Goal: Task Accomplishment & Management: Manage account settings

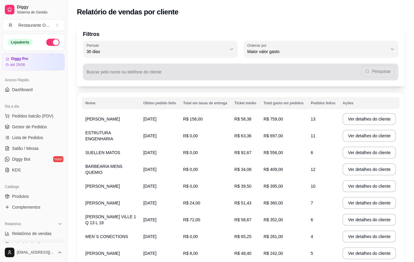
select select "30"
select select "HIGHEST_TOTAL_SPENT_WITH_ORDERS"
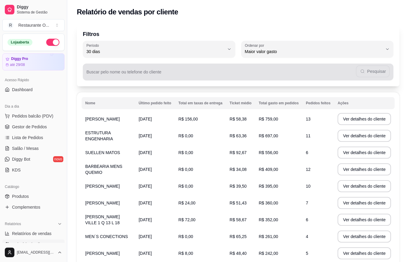
scroll to position [30, 0]
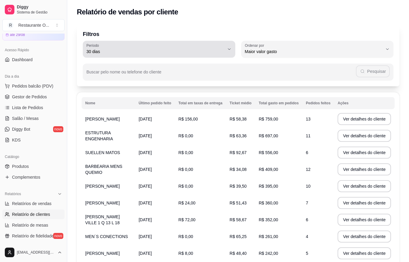
click at [122, 51] on span "30 dias" at bounding box center [155, 52] width 138 height 6
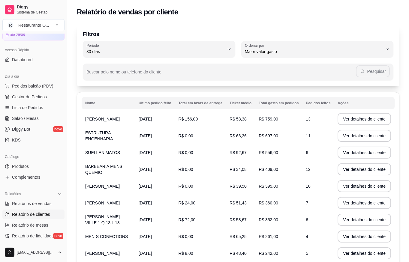
click at [354, 11] on div "Relatório de vendas por cliente" at bounding box center [238, 12] width 323 height 10
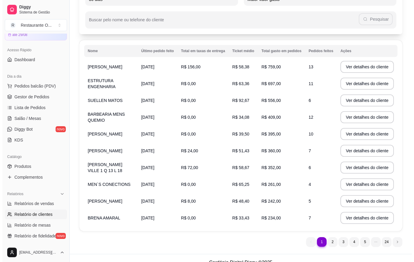
scroll to position [60, 0]
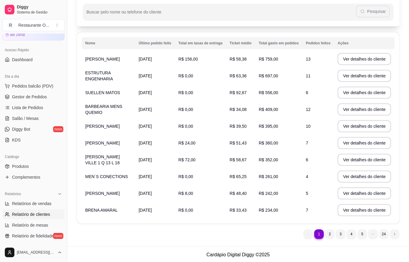
click at [122, 180] on td "MEN´S CONECTIONS" at bounding box center [108, 176] width 53 height 17
click at [347, 176] on button "Ver detalhes do cliente" at bounding box center [364, 177] width 53 height 12
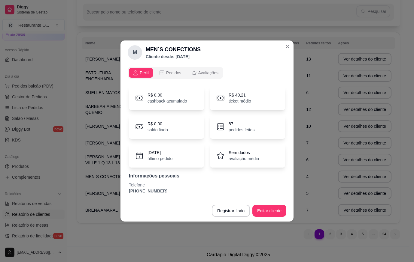
click at [171, 73] on span "Pedidos" at bounding box center [173, 73] width 15 height 6
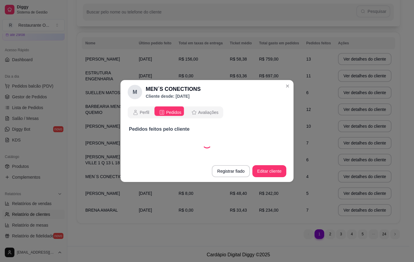
select select "30"
select select "ALL"
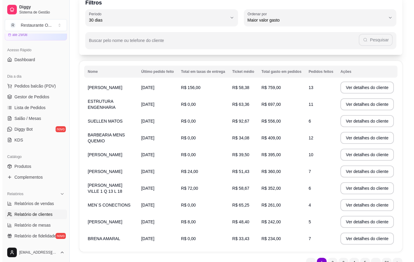
scroll to position [0, 0]
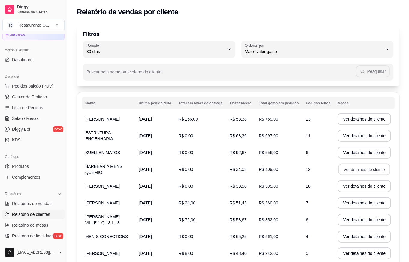
click at [342, 168] on button "Ver detalhes do cliente" at bounding box center [365, 170] width 52 height 12
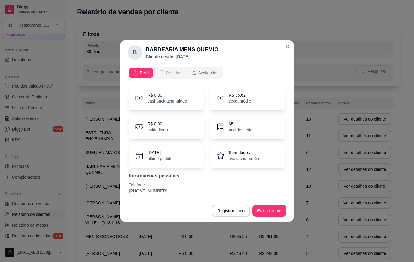
click at [156, 74] on button "Pedidos" at bounding box center [170, 73] width 30 height 10
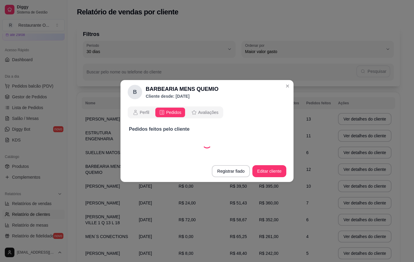
select select "30"
select select "ALL"
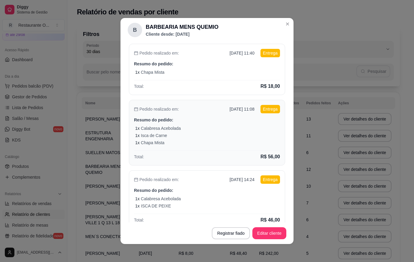
scroll to position [207, 0]
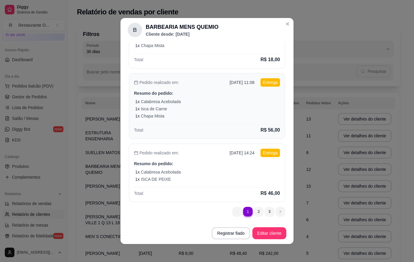
click at [198, 119] on div "Pedido realizado em: [DATE] 11:08 Entrega Resumo do pedido: 1 x Calabresa Acebo…" at bounding box center [207, 106] width 156 height 66
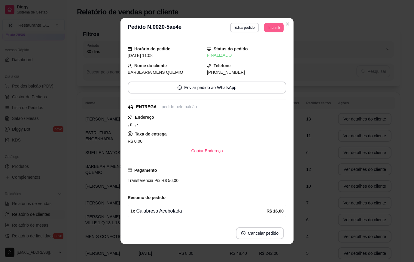
click at [265, 26] on button "Imprimir" at bounding box center [274, 27] width 20 height 9
click at [269, 49] on button "IMPRESSORA" at bounding box center [261, 49] width 44 height 10
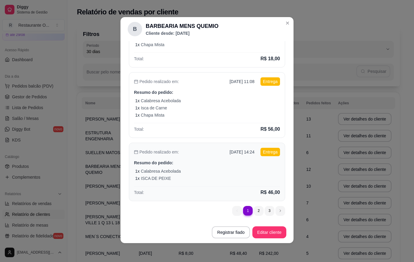
scroll to position [1, 0]
click at [254, 185] on div "Pedido realizado em: [DATE] 14:24 Entrega Resumo do pedido: 1 x Calabresa Acebo…" at bounding box center [207, 172] width 156 height 59
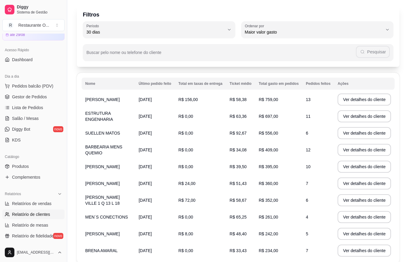
scroll to position [60, 0]
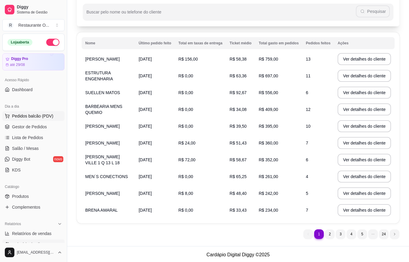
click at [27, 120] on button "Pedidos balcão (PDV)" at bounding box center [33, 116] width 62 height 10
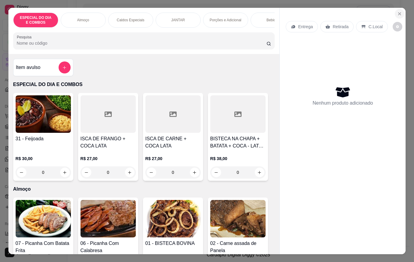
click at [400, 10] on button "Close" at bounding box center [399, 14] width 10 height 10
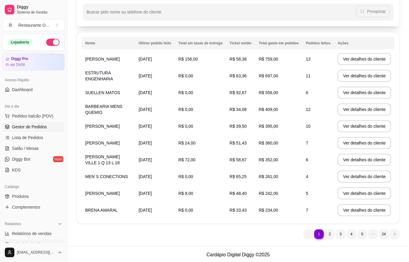
click at [44, 125] on span "Gestor de Pedidos" at bounding box center [29, 127] width 35 height 6
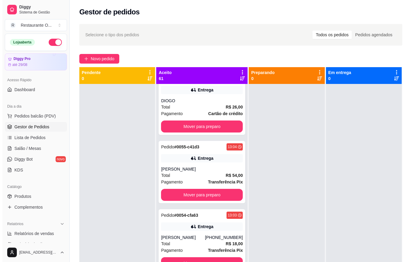
scroll to position [330, 0]
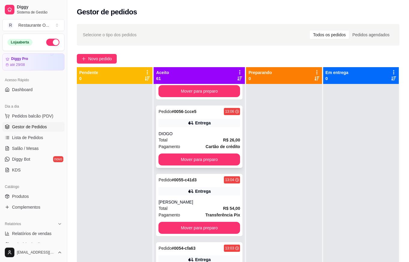
click at [206, 142] on div "Total R$ 26,00" at bounding box center [200, 140] width 82 height 7
click at [168, 136] on div "DIOGO" at bounding box center [200, 134] width 82 height 6
click at [92, 57] on span "Novo pedido" at bounding box center [100, 59] width 24 height 7
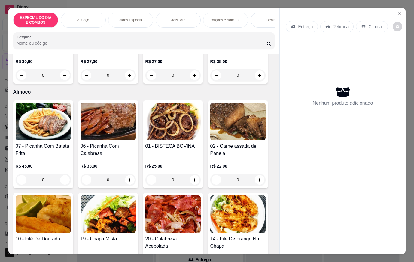
scroll to position [180, 0]
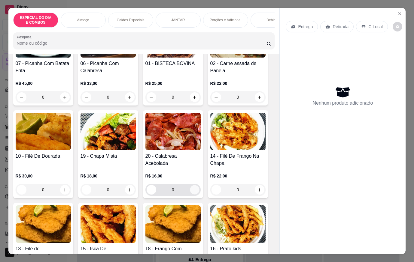
click at [195, 193] on button "increase-product-quantity" at bounding box center [194, 190] width 9 height 9
type input "1"
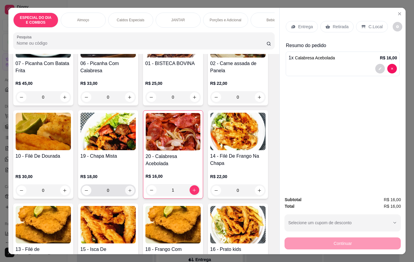
click at [125, 192] on button "increase-product-quantity" at bounding box center [129, 190] width 9 height 9
type input "1"
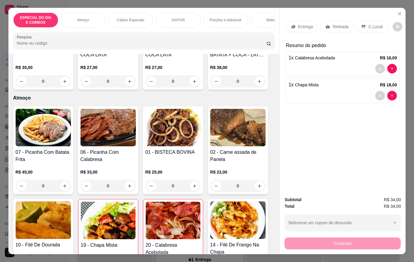
scroll to position [90, 0]
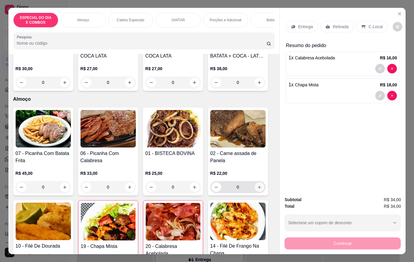
click at [258, 189] on icon "increase-product-quantity" at bounding box center [259, 187] width 5 height 5
type input "1"
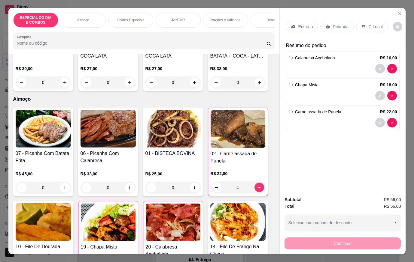
click at [255, 20] on div "Bebidas" at bounding box center [272, 20] width 45 height 15
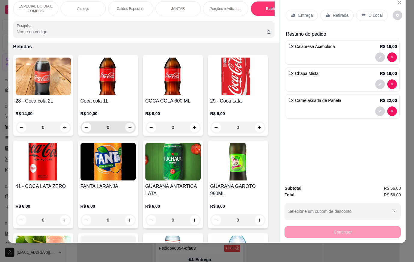
click at [128, 123] on button "increase-product-quantity" at bounding box center [129, 127] width 9 height 9
type input "1"
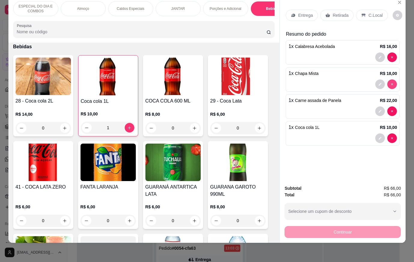
type input "0"
click at [79, 6] on p "Almoço" at bounding box center [83, 8] width 12 height 5
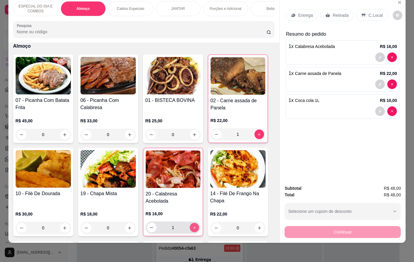
click at [192, 226] on icon "increase-product-quantity" at bounding box center [194, 228] width 5 height 5
type input "2"
click at [366, 53] on div at bounding box center [342, 58] width 108 height 10
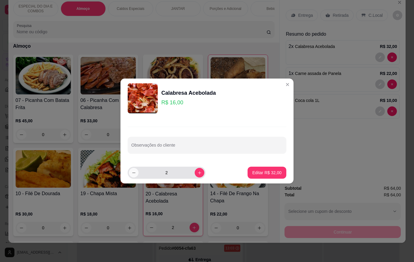
click at [137, 172] on button "decrease-product-quantity" at bounding box center [134, 173] width 10 height 10
type input "1"
click at [269, 172] on p "Editar R$ 16,00" at bounding box center [266, 173] width 29 height 6
type input "1"
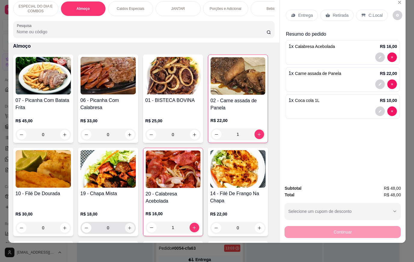
click at [131, 225] on button "increase-product-quantity" at bounding box center [130, 228] width 10 height 10
type input "1"
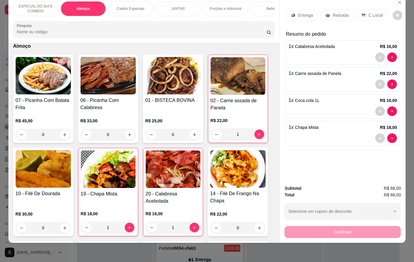
click at [362, 10] on div "C.Local" at bounding box center [372, 15] width 32 height 11
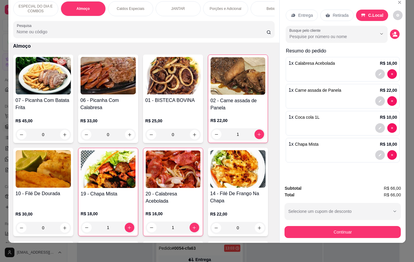
click at [367, 230] on button "Continuar" at bounding box center [342, 232] width 116 height 12
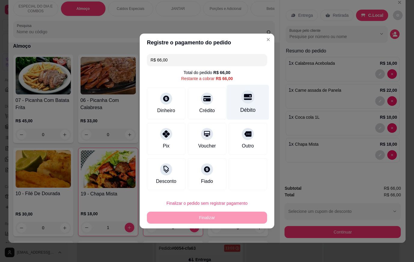
click at [244, 99] on icon at bounding box center [248, 97] width 8 height 6
type input "R$ 0,00"
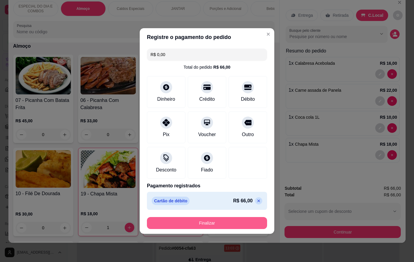
click at [228, 224] on button "Finalizar" at bounding box center [207, 223] width 120 height 12
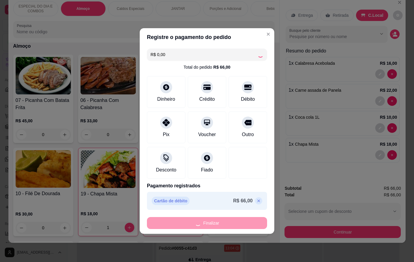
type input "0"
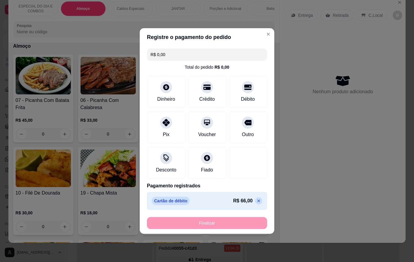
type input "-R$ 66,00"
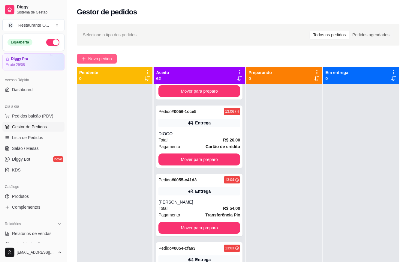
click at [94, 59] on span "Novo pedido" at bounding box center [100, 59] width 24 height 7
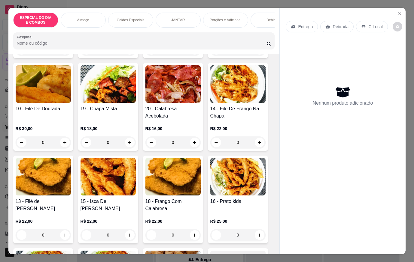
scroll to position [240, 0]
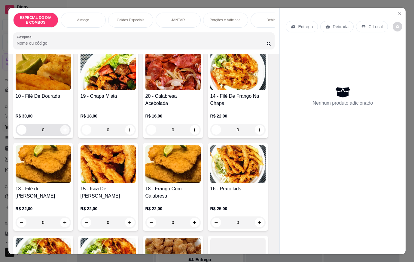
click at [61, 135] on button "increase-product-quantity" at bounding box center [64, 129] width 9 height 9
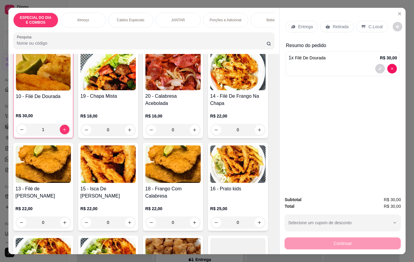
scroll to position [240, 0]
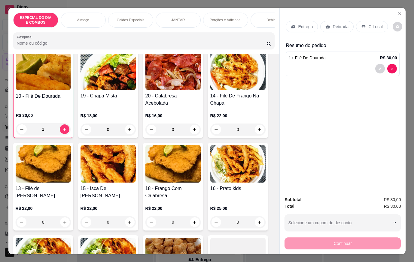
click at [295, 21] on div "Entrega" at bounding box center [301, 26] width 32 height 11
type input "0"
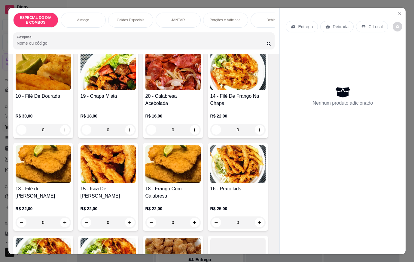
scroll to position [60, 0]
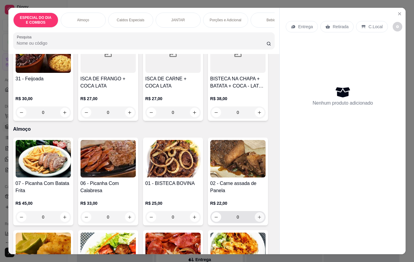
click at [259, 219] on icon "increase-product-quantity" at bounding box center [259, 217] width 5 height 5
type input "1"
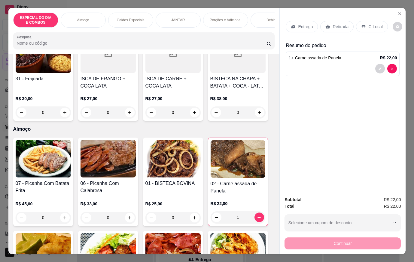
click at [295, 28] on div "Entrega" at bounding box center [301, 26] width 32 height 11
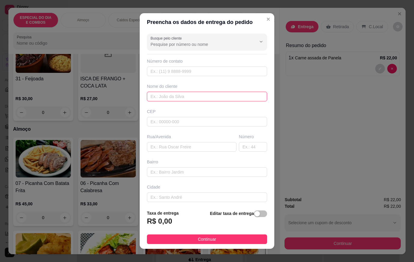
click at [196, 95] on input "text" at bounding box center [207, 97] width 120 height 10
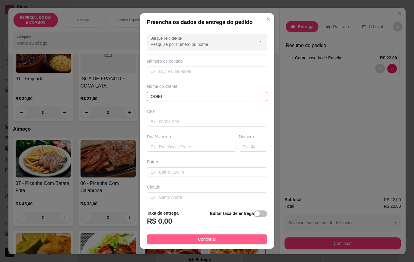
type input "ODIEL"
click at [241, 236] on button "Continuar" at bounding box center [207, 240] width 120 height 10
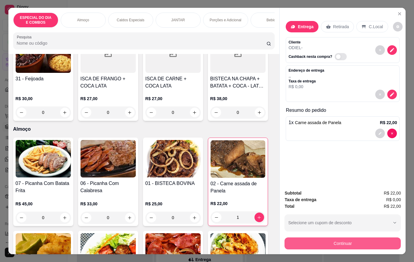
click at [292, 238] on button "Continuar" at bounding box center [342, 244] width 116 height 12
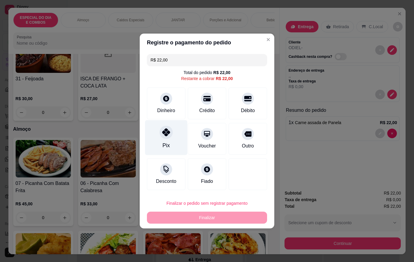
click at [159, 126] on div "Pix" at bounding box center [166, 137] width 42 height 35
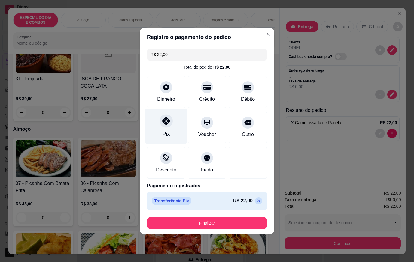
type input "R$ 0,00"
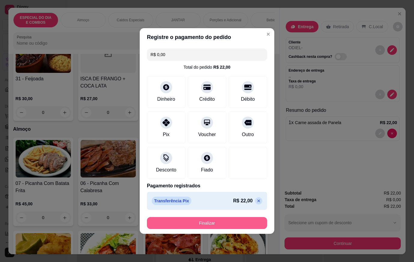
click at [217, 220] on button "Finalizar" at bounding box center [207, 223] width 120 height 12
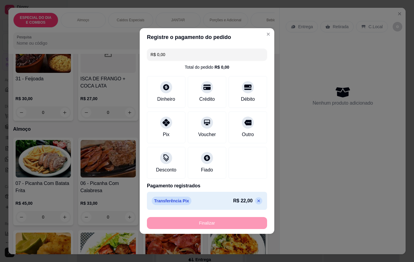
type input "0"
type input "-R$ 22,00"
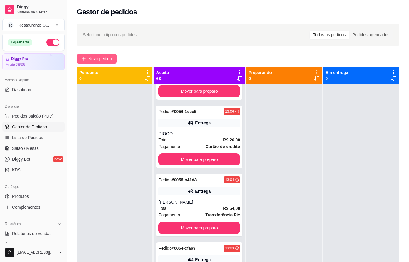
click at [102, 63] on button "Novo pedido" at bounding box center [97, 59] width 40 height 10
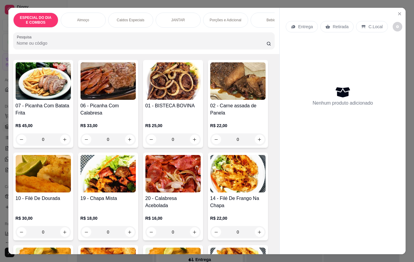
scroll to position [180, 0]
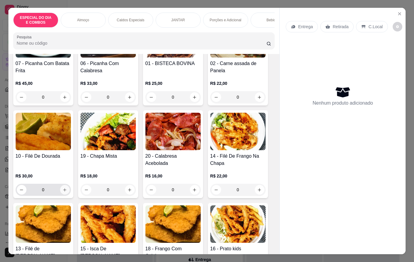
click at [62, 192] on icon "increase-product-quantity" at bounding box center [64, 190] width 5 height 5
type input "1"
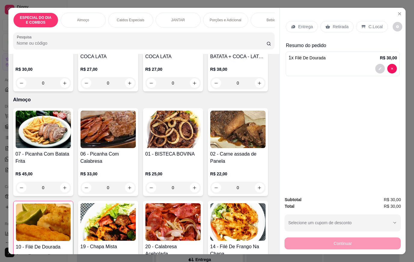
scroll to position [90, 0]
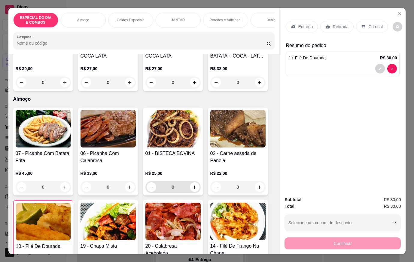
click at [196, 193] on div "0" at bounding box center [172, 187] width 53 height 12
click at [193, 190] on icon "increase-product-quantity" at bounding box center [194, 187] width 5 height 5
type input "1"
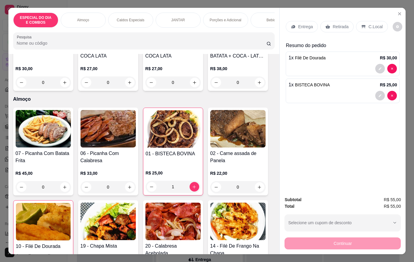
click at [291, 27] on icon at bounding box center [293, 26] width 5 height 5
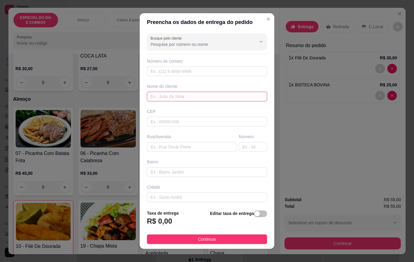
click at [189, 98] on input "text" at bounding box center [207, 97] width 120 height 10
click at [203, 97] on input "VIVENDAS DO RIO 1 APTO 30A" at bounding box center [207, 97] width 120 height 10
click at [212, 99] on input "VIVENDAS DO RIO 1 APTO 30 A" at bounding box center [207, 97] width 120 height 10
type input "VIVENDAS DO RIO 1 APTO 30 A BLOCO 4"
click at [255, 212] on span "button" at bounding box center [260, 214] width 13 height 7
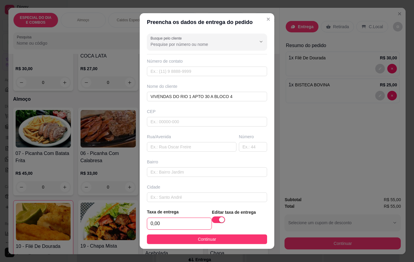
click at [188, 228] on input "0,00" at bounding box center [179, 223] width 64 height 11
type input "8,00"
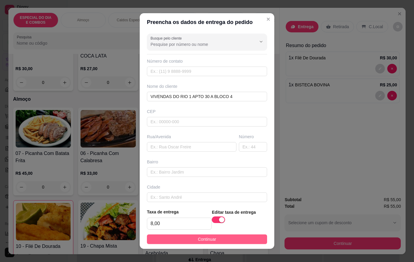
click at [198, 241] on span "Continuar" at bounding box center [207, 239] width 18 height 7
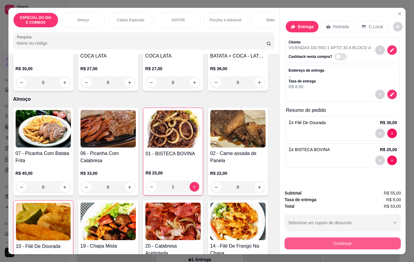
click at [328, 243] on button "Continuar" at bounding box center [342, 244] width 116 height 12
click at [226, 18] on p "Porções e Adicional" at bounding box center [226, 20] width 32 height 5
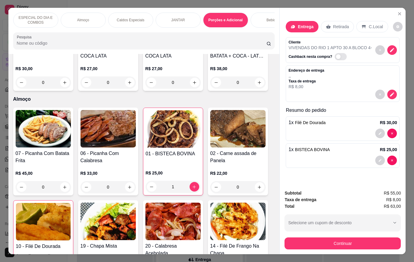
scroll to position [14, 0]
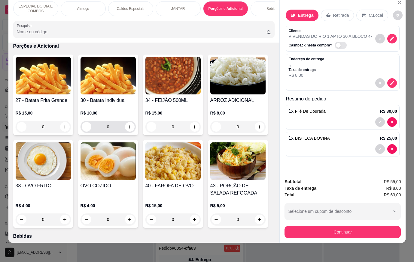
click at [122, 126] on input "0" at bounding box center [108, 127] width 34 height 12
click at [127, 127] on icon "increase-product-quantity" at bounding box center [129, 127] width 5 height 5
type input "1"
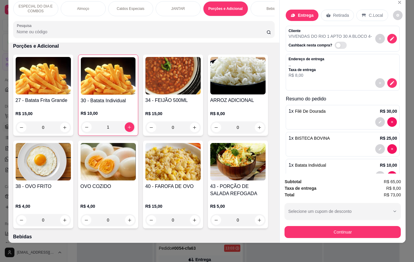
click at [317, 226] on button "Continuar" at bounding box center [342, 232] width 116 height 12
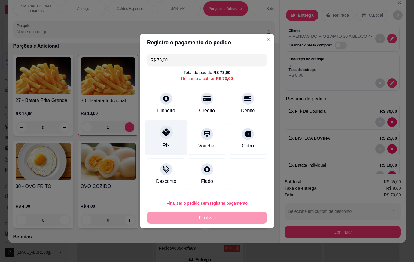
click at [152, 132] on div "Pix" at bounding box center [166, 137] width 42 height 35
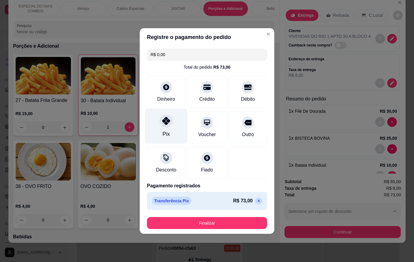
type input "R$ 0,00"
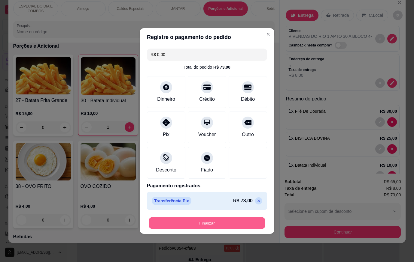
click at [222, 228] on button "Finalizar" at bounding box center [207, 224] width 116 height 12
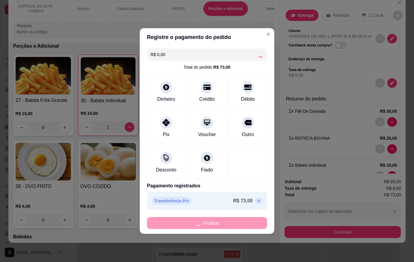
type input "0"
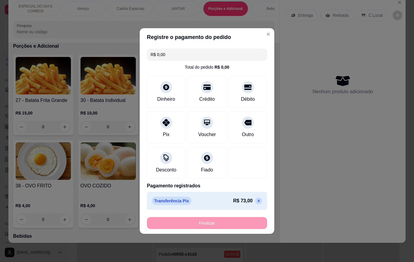
type input "-R$ 73,00"
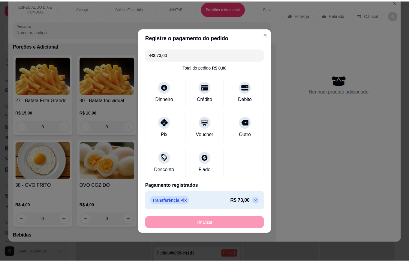
scroll to position [542, 0]
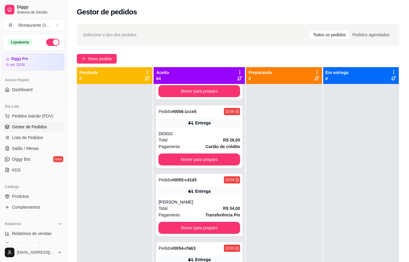
click at [230, 69] on div "Aceito 64" at bounding box center [199, 75] width 91 height 17
click at [237, 75] on icon at bounding box center [239, 72] width 5 height 5
click at [230, 73] on div "Mudar para pedidos recebidos primeiro" at bounding box center [229, 70] width 79 height 8
click at [237, 74] on icon at bounding box center [239, 72] width 5 height 5
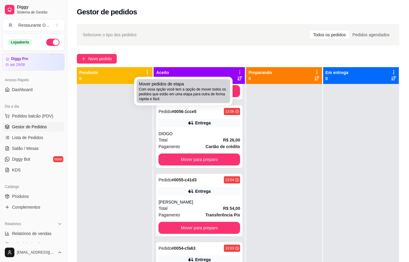
click at [214, 86] on div "Mover pedidos de etapa Com essa opção você tem a opção de mover todos os pedido…" at bounding box center [183, 91] width 89 height 20
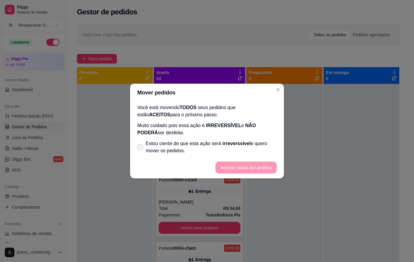
click at [165, 154] on span "Estou ciente de que esta ação será irreverssível e quero mover os pedidos." at bounding box center [211, 147] width 131 height 14
click at [141, 153] on input "Estou ciente de que esta ação será irreverssível e quero mover os pedidos." at bounding box center [139, 151] width 4 height 4
click at [161, 150] on span "Estou ciente de que esta ação será irreverssível e quero mover os pedidos." at bounding box center [211, 147] width 131 height 14
click at [141, 150] on input "Estou ciente de que esta ação será irreverssível e quero mover os pedidos." at bounding box center [139, 151] width 4 height 4
click at [167, 147] on span "Estou ciente de que esta ação será irreverssível e quero mover os pedidos." at bounding box center [211, 147] width 131 height 14
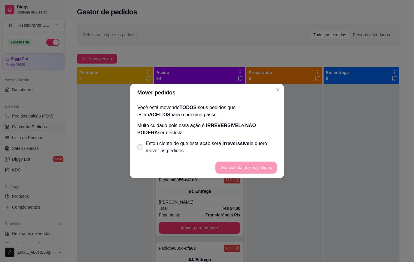
click at [141, 149] on input "Estou ciente de que esta ação será irreverssível e quero mover os pedidos." at bounding box center [139, 151] width 4 height 4
checkbox input "true"
click at [239, 169] on button "Avançar status dos pedidos" at bounding box center [245, 168] width 61 height 12
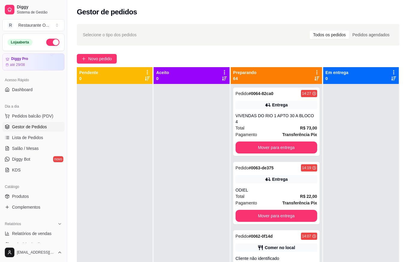
click at [314, 71] on icon at bounding box center [316, 72] width 5 height 5
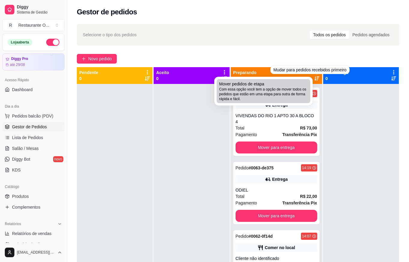
click at [307, 87] on span "Com essa opção você tem a opção de mover todos os pedidos que estão em uma etap…" at bounding box center [263, 94] width 89 height 14
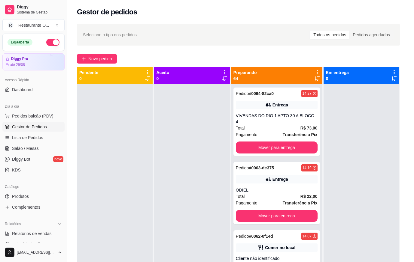
click at [210, 134] on p "Muito cuidado pois essa ação é IRREVERSÍVEL e NÃO PODERÁ ser desfeita." at bounding box center [206, 129] width 139 height 14
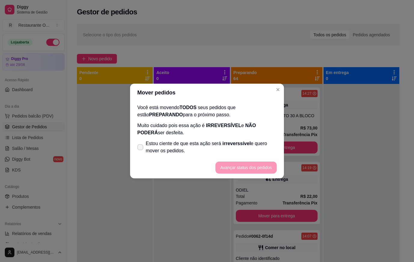
click at [222, 150] on span "Estou ciente de que esta ação será irreverssível e quero mover os pedidos." at bounding box center [211, 147] width 131 height 14
click at [141, 150] on input "Estou ciente de que esta ação será irreverssível e quero mover os pedidos." at bounding box center [139, 151] width 4 height 4
checkbox input "true"
click at [247, 167] on button "Avançar status dos pedidos" at bounding box center [245, 168] width 59 height 12
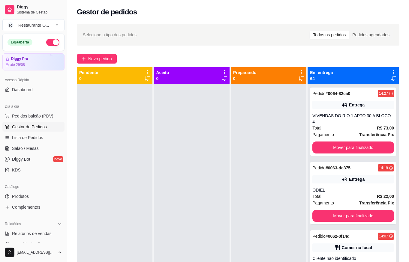
click at [391, 70] on icon at bounding box center [393, 72] width 5 height 5
click at [351, 99] on div "Mover pedidos de etapa Com essa opção você tem a opção de mover todos os pedido…" at bounding box center [352, 88] width 77 height 21
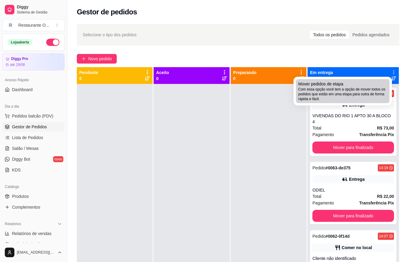
click at [350, 93] on span "Com essa opção você tem a opção de mover todos os pedidos que estão em uma etap…" at bounding box center [342, 94] width 89 height 14
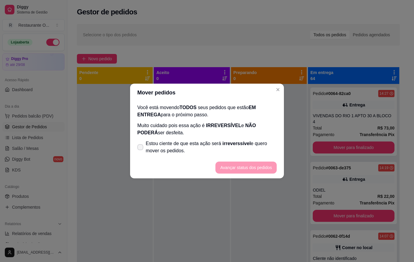
click at [201, 143] on span "Estou ciente de que esta ação será irreverssível e quero mover os pedidos." at bounding box center [211, 147] width 131 height 14
click at [141, 149] on input "Estou ciente de que esta ação será irreverssível e quero mover os pedidos." at bounding box center [139, 151] width 4 height 4
checkbox input "true"
click at [254, 165] on button "Avançar status dos pedidos" at bounding box center [245, 168] width 61 height 12
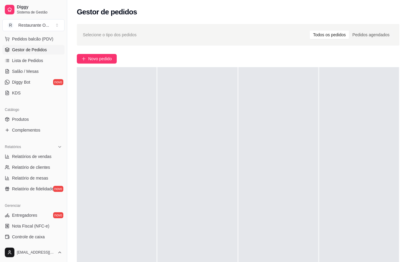
scroll to position [90, 0]
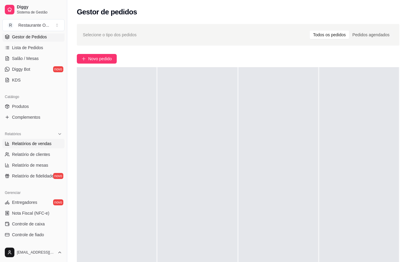
click at [50, 141] on span "Relatórios de vendas" at bounding box center [32, 144] width 40 height 6
click at [18, 145] on span "Relatórios de vendas" at bounding box center [32, 144] width 40 height 6
select select "ALL"
select select "0"
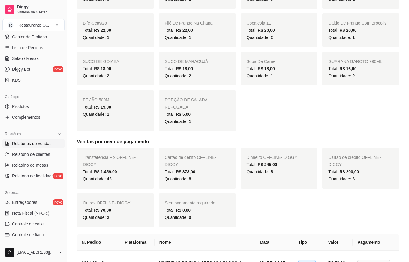
scroll to position [293, 0]
